Goal: Task Accomplishment & Management: Use online tool/utility

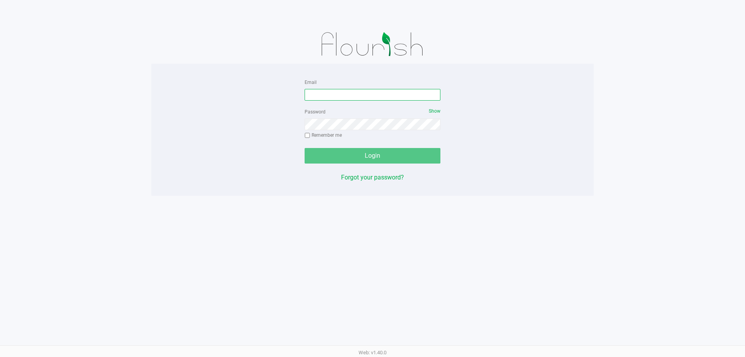
click at [322, 93] on input "Email" at bounding box center [373, 95] width 136 height 12
type input "kkerper@liveparallel.com"
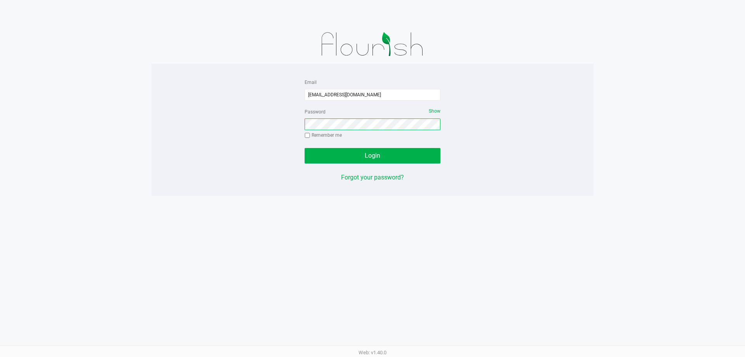
click at [305, 148] on button "Login" at bounding box center [373, 156] width 136 height 16
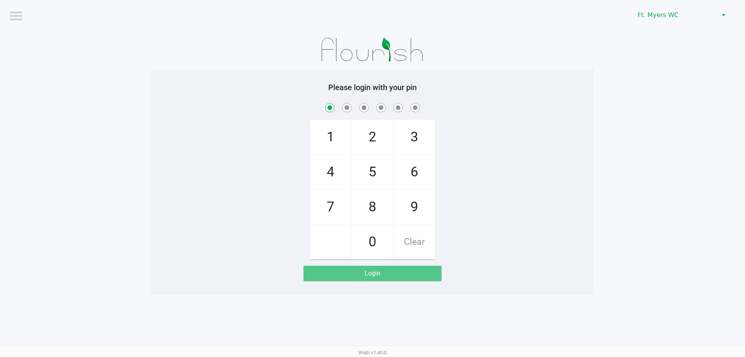
checkbox input "true"
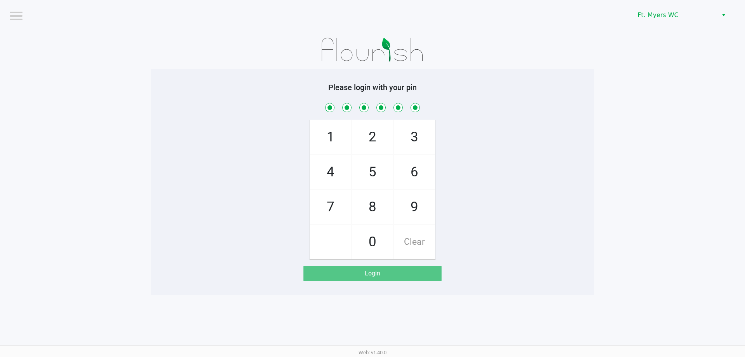
checkbox input "true"
